Goal: Information Seeking & Learning: Compare options

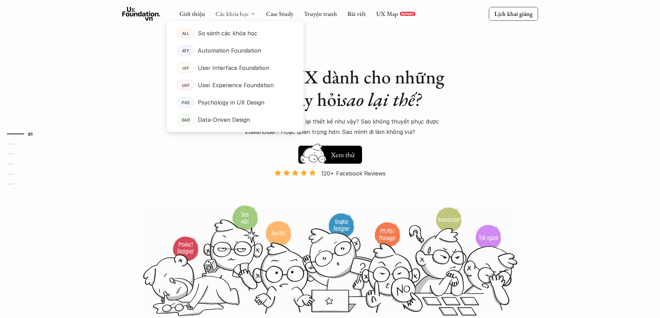
click at [229, 12] on link "Các khóa học" at bounding box center [231, 14] width 33 height 8
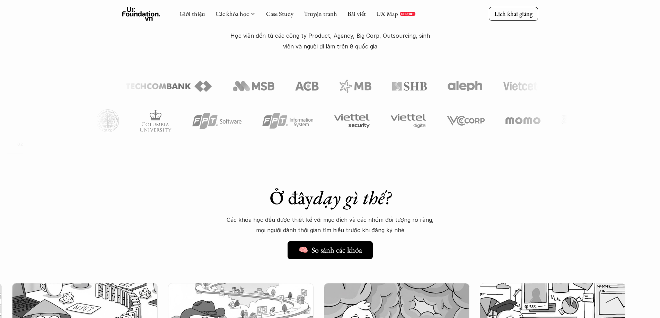
scroll to position [277, 0]
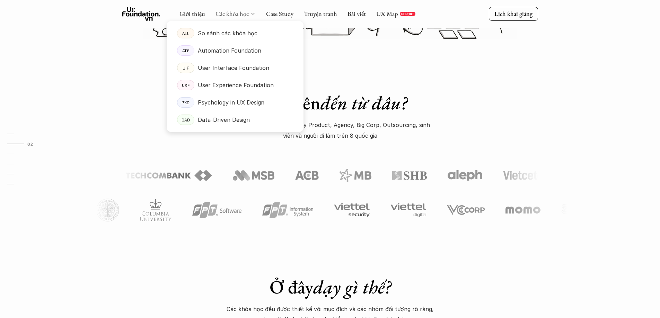
click at [241, 11] on link "Các khóa học" at bounding box center [231, 14] width 33 height 8
click at [227, 82] on p "User Experience Foundation" at bounding box center [236, 85] width 76 height 10
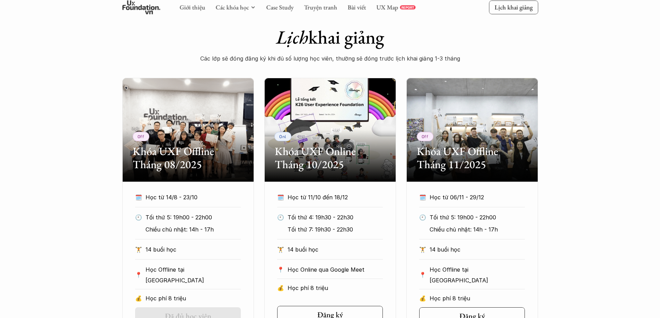
scroll to position [370, 0]
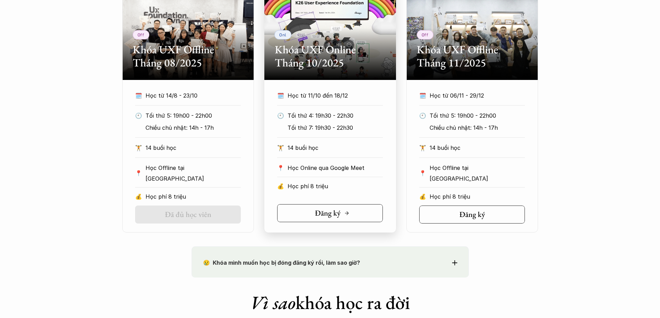
click at [328, 214] on h5 "Đăng ký" at bounding box center [328, 213] width 26 height 9
click at [579, 144] on div "Off Khóa UXF Offline Tháng 08/2025 🗓️ Học từ 14/8 - 23/10 🕙 Tối thứ 5: 19h00 - …" at bounding box center [330, 104] width 660 height 257
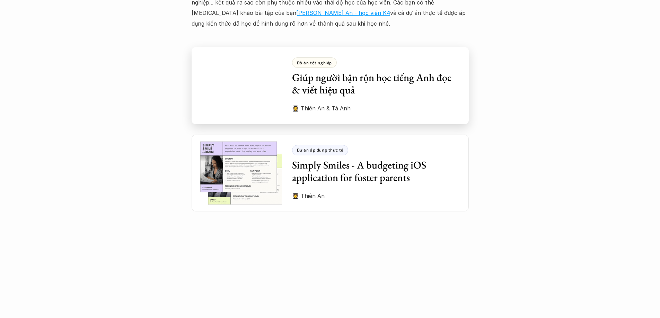
scroll to position [1940, 0]
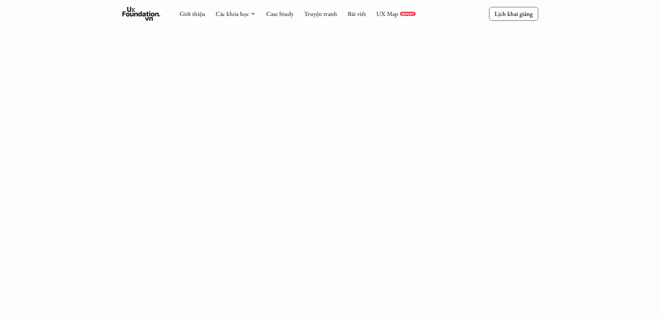
scroll to position [185, 0]
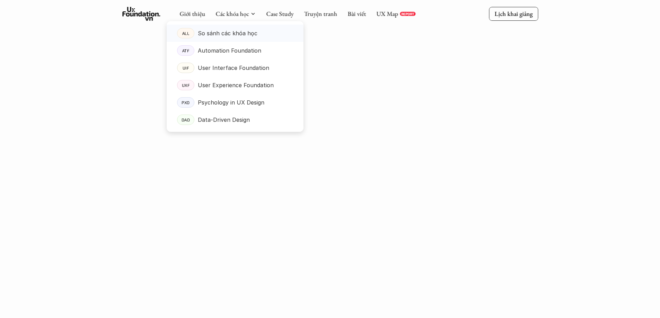
click at [235, 30] on p "So sánh các khóa học" at bounding box center [228, 33] width 60 height 10
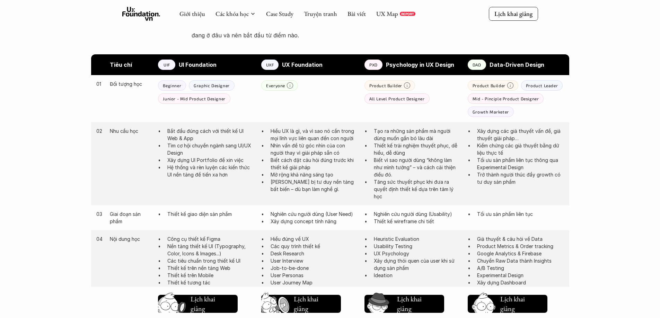
scroll to position [277, 0]
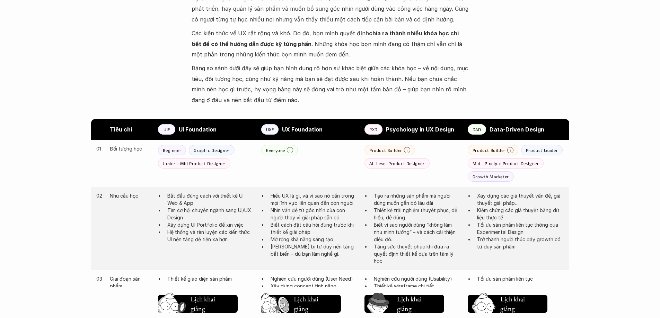
drag, startPoint x: 637, startPoint y: 109, endPoint x: 633, endPoint y: 105, distance: 5.6
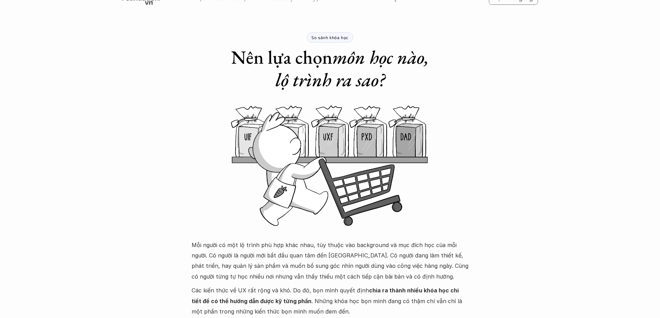
scroll to position [0, 0]
